Goal: Task Accomplishment & Management: Manage account settings

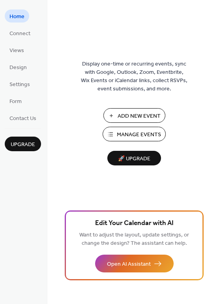
click at [138, 136] on span "Manage Events" at bounding box center [139, 135] width 44 height 8
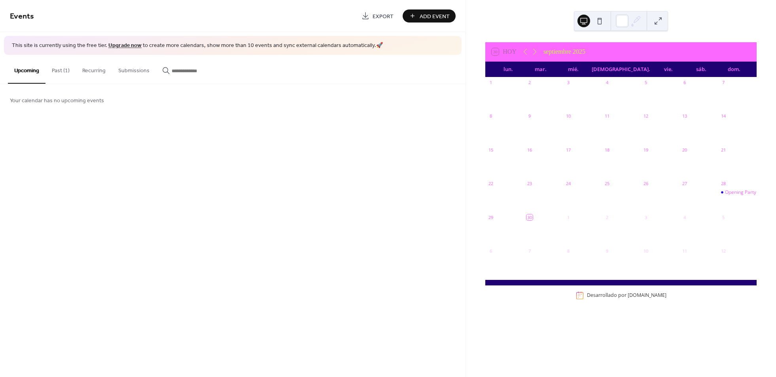
click at [717, 189] on div "28" at bounding box center [736, 184] width 39 height 11
click at [730, 186] on div "28" at bounding box center [736, 184] width 39 height 11
click at [732, 192] on div "Opening Party · SUPERSALSEROS @MOON" at bounding box center [771, 192] width 93 height 7
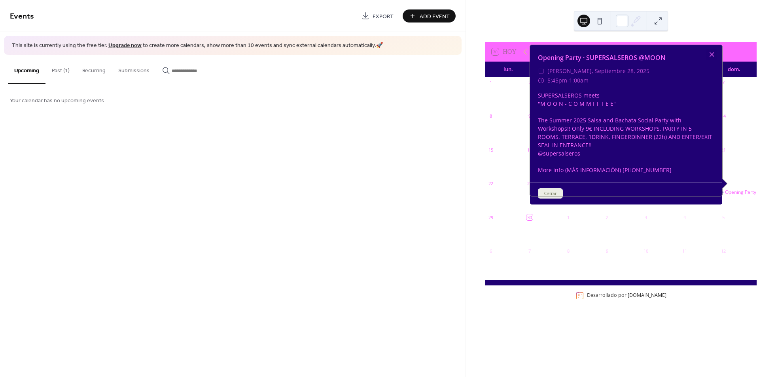
click at [708, 60] on div at bounding box center [711, 54] width 11 height 11
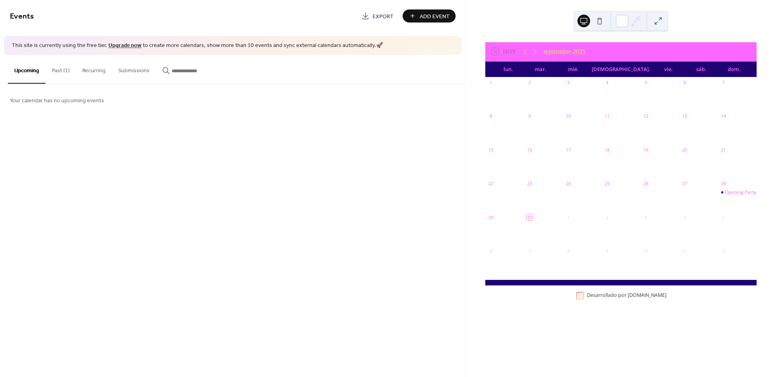
click at [65, 72] on button "Past (1)" at bounding box center [60, 69] width 30 height 28
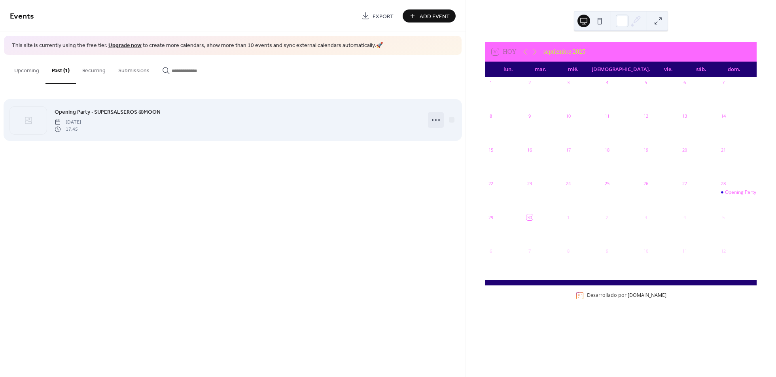
click at [435, 121] on icon at bounding box center [435, 120] width 13 height 13
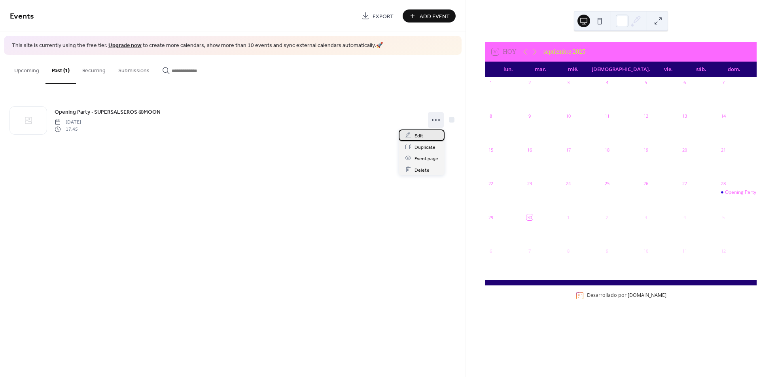
click at [419, 138] on span "Edit" at bounding box center [418, 136] width 9 height 8
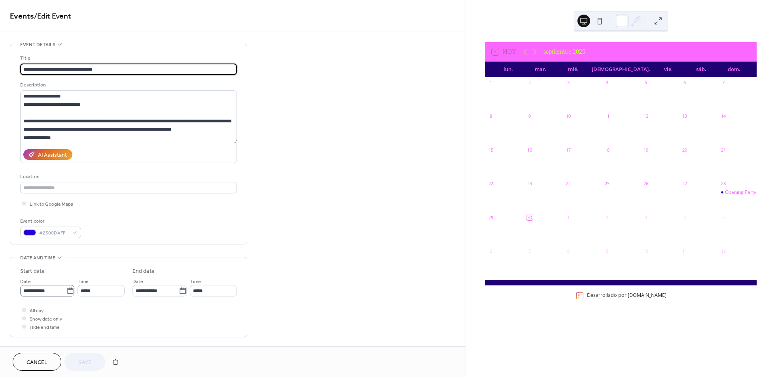
click at [70, 291] on icon at bounding box center [70, 291] width 8 height 8
click at [66, 291] on input "**********" at bounding box center [43, 290] width 46 height 11
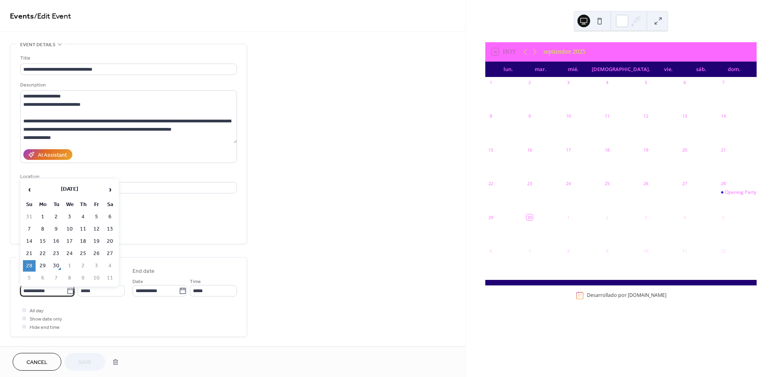
click at [31, 275] on td "5" at bounding box center [29, 278] width 13 height 11
type input "**********"
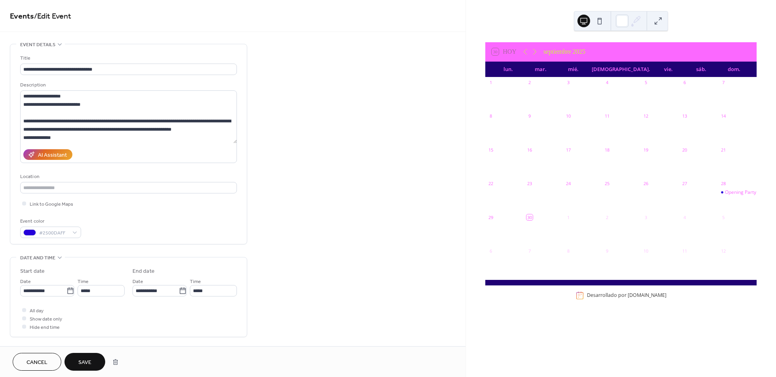
click at [79, 364] on span "Save" at bounding box center [84, 363] width 13 height 8
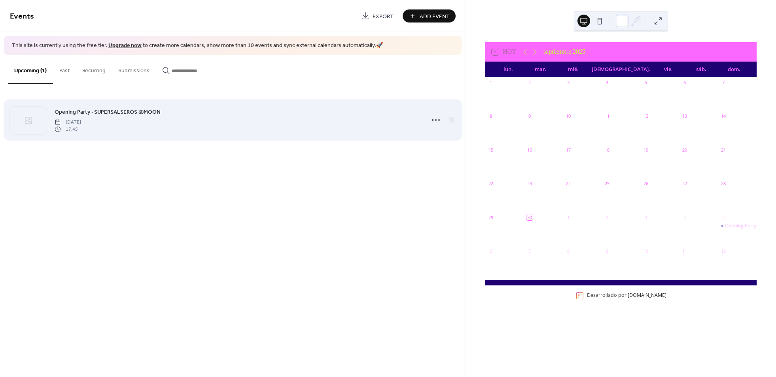
click at [81, 114] on span "Opening Party · SUPERSALSEROS @MOON" at bounding box center [108, 112] width 106 height 8
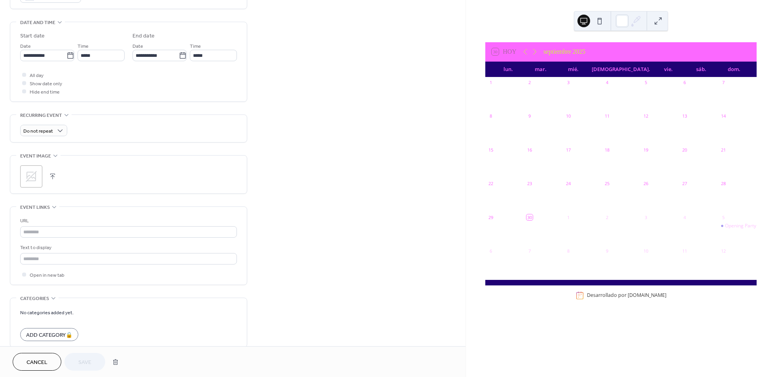
scroll to position [237, 0]
click at [34, 175] on icon at bounding box center [31, 175] width 13 height 13
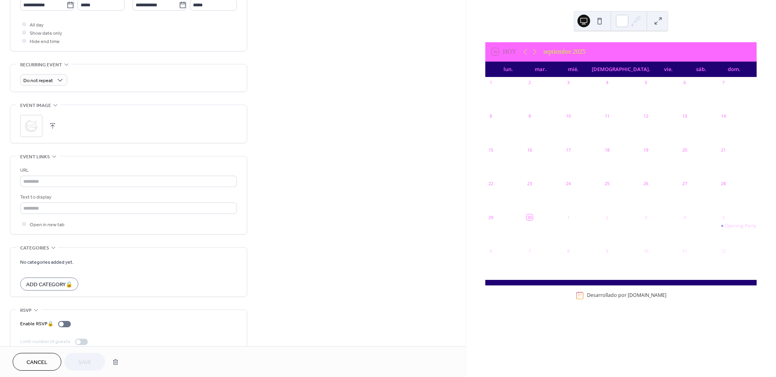
scroll to position [300, 0]
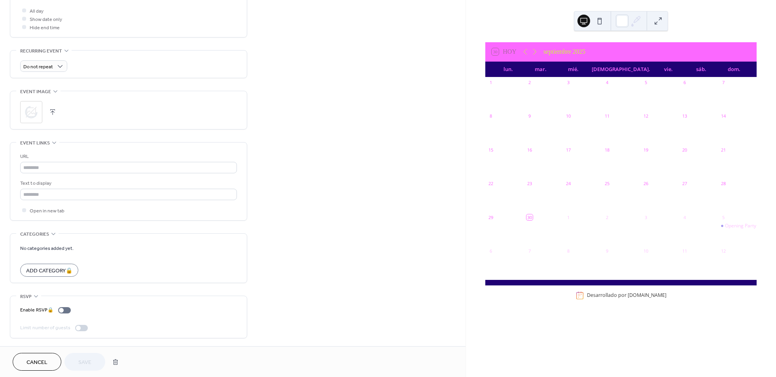
click at [87, 361] on div "Cancel Save" at bounding box center [68, 362] width 110 height 18
click at [87, 356] on button "Save" at bounding box center [84, 362] width 41 height 18
